Goal: Find specific page/section: Find specific page/section

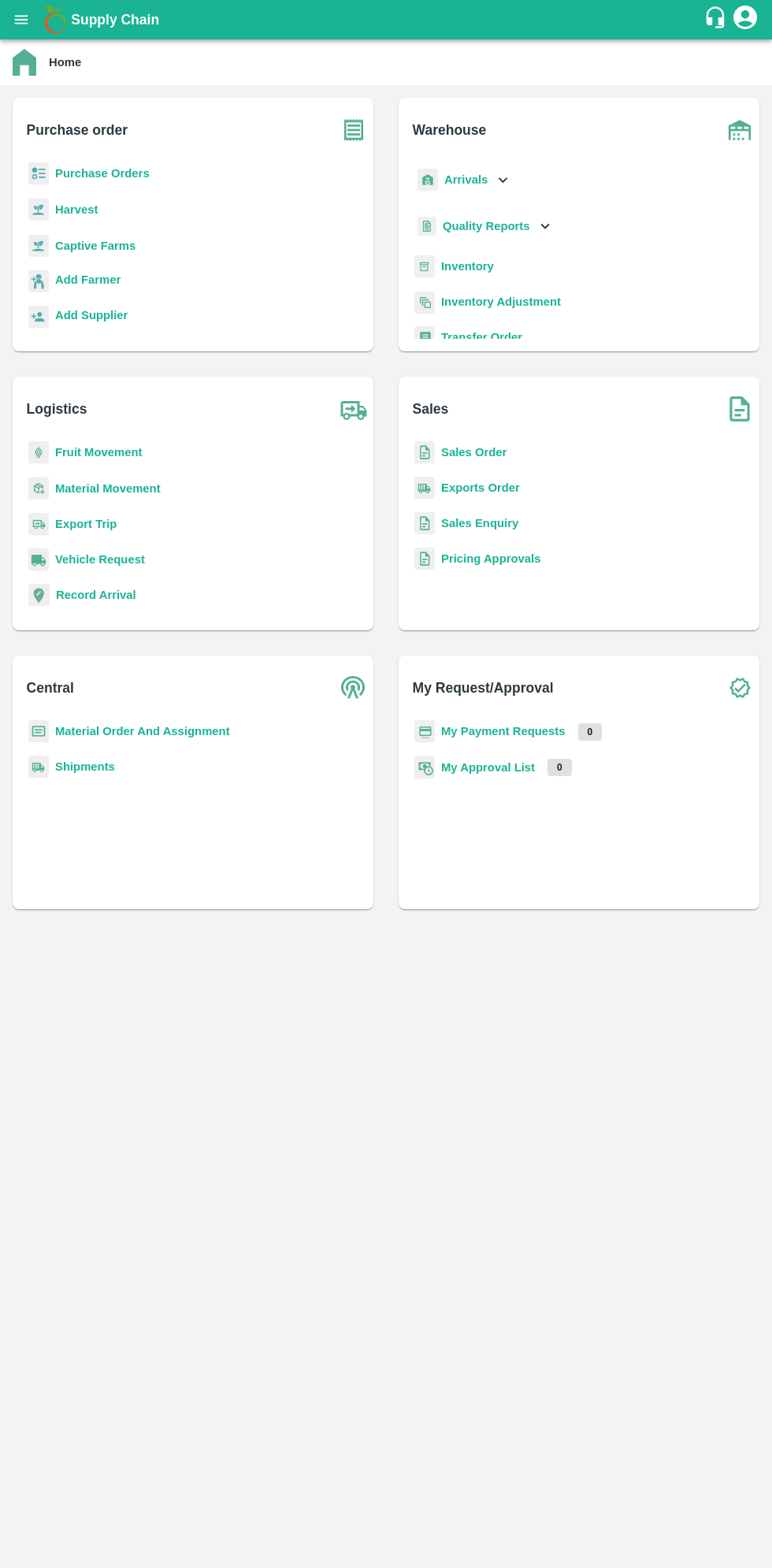
click at [21, 20] on icon "open drawer" at bounding box center [21, 19] width 14 height 9
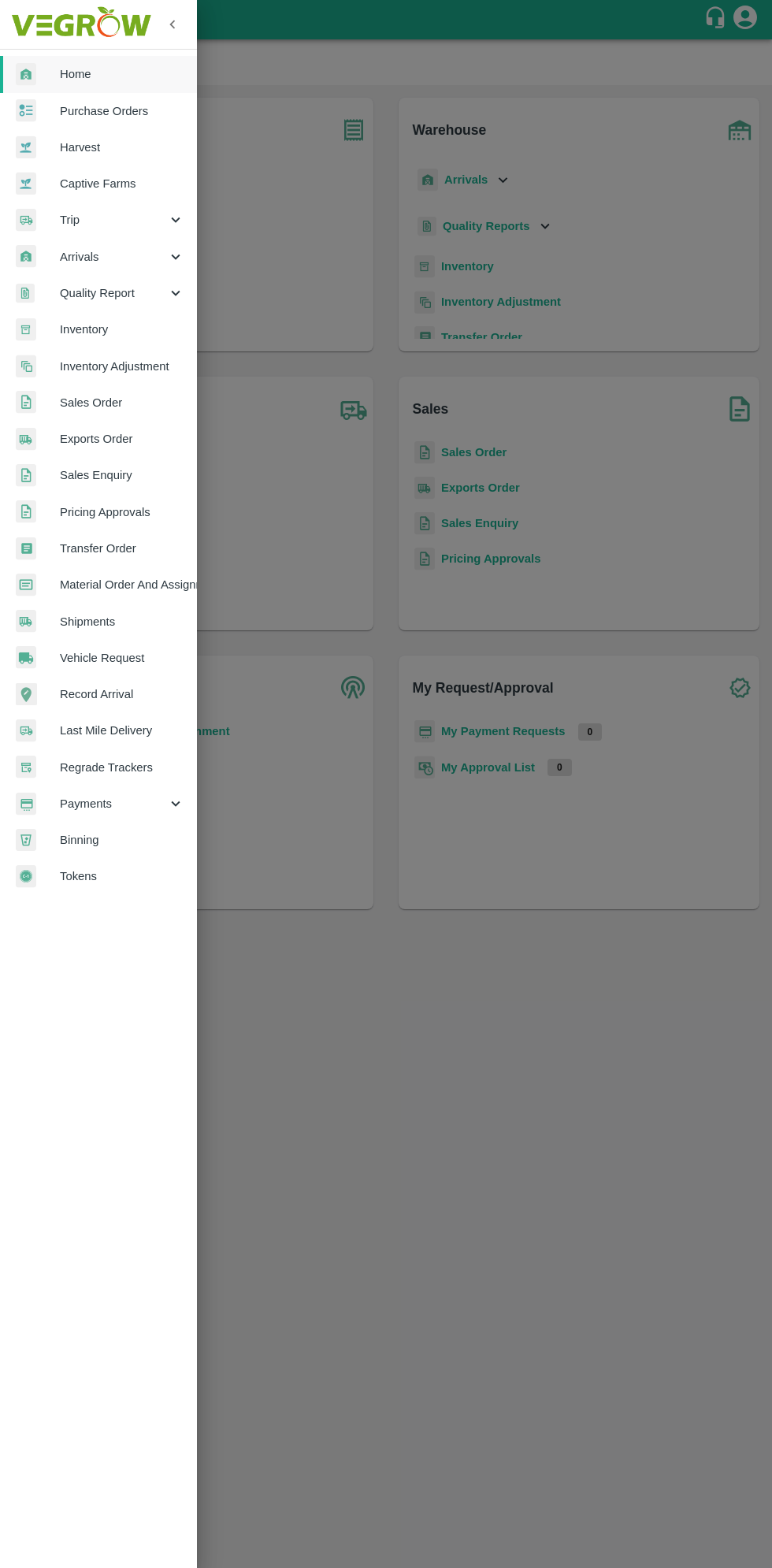
click at [85, 256] on span "Arrivals" at bounding box center [114, 256] width 107 height 17
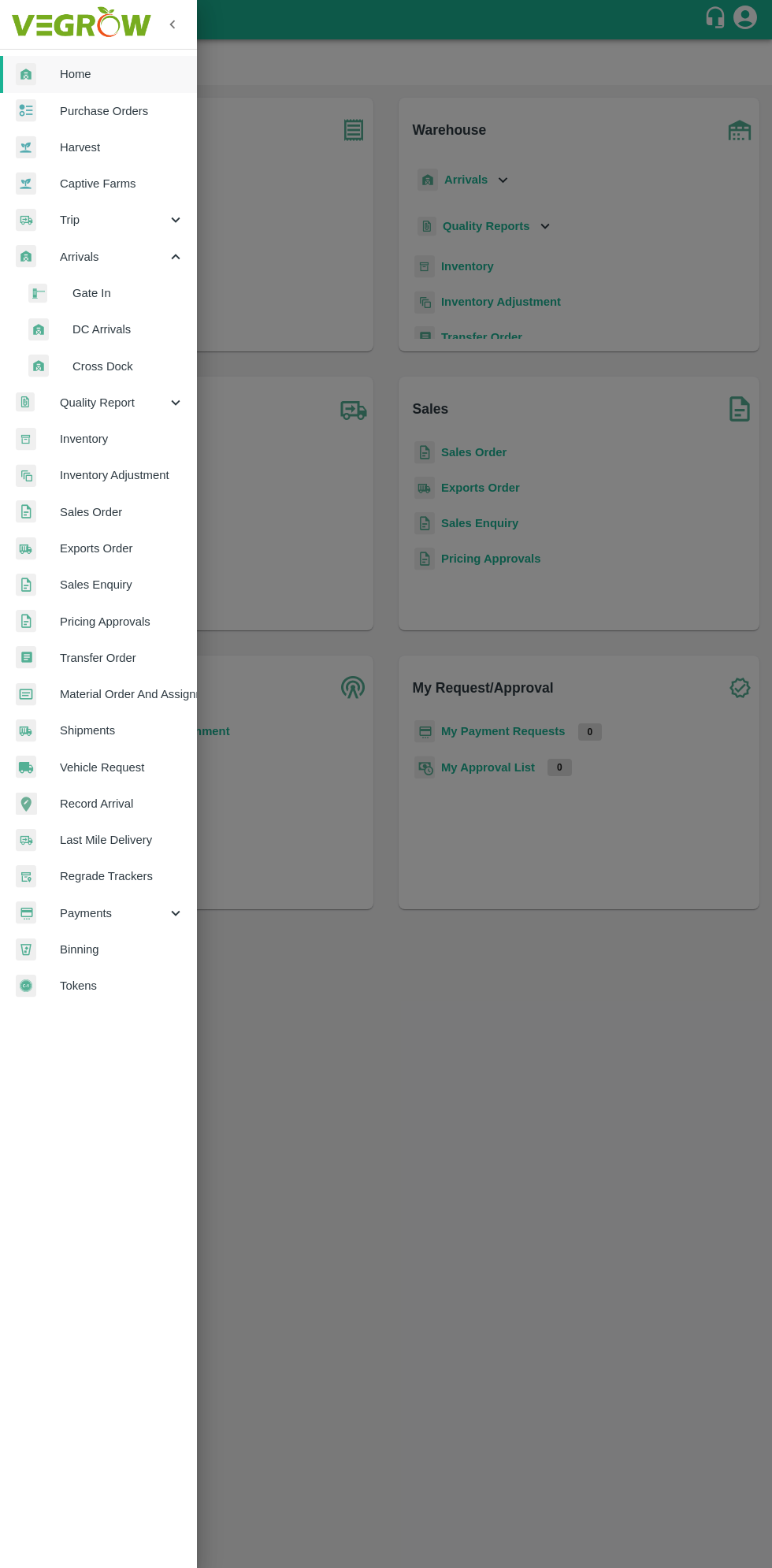
click at [99, 329] on span "DC Arrivals" at bounding box center [128, 329] width 112 height 17
